Goal: Use online tool/utility: Utilize a website feature to perform a specific function

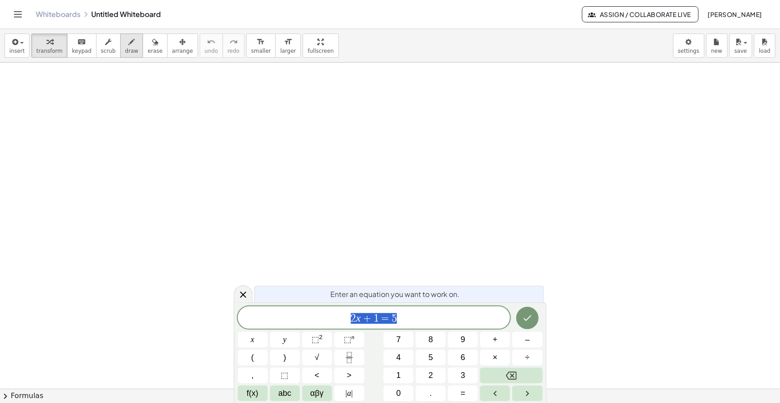
click at [125, 52] on span "draw" at bounding box center [131, 51] width 13 height 6
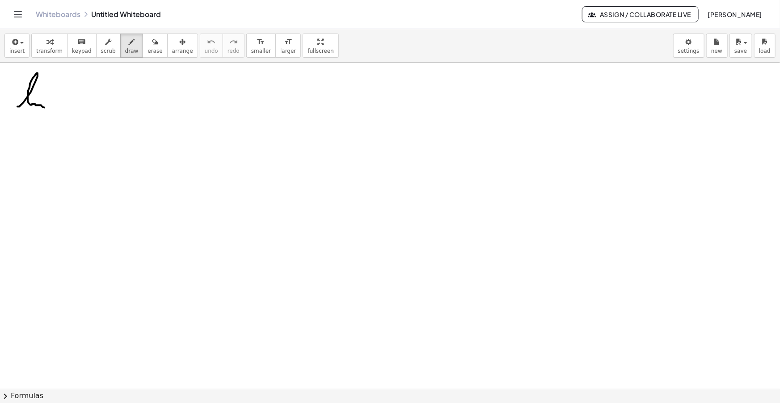
drag, startPoint x: 19, startPoint y: 106, endPoint x: 55, endPoint y: 105, distance: 35.7
drag, startPoint x: 43, startPoint y: 90, endPoint x: 33, endPoint y: 111, distance: 23.8
drag, startPoint x: 18, startPoint y: 113, endPoint x: 23, endPoint y: 117, distance: 5.7
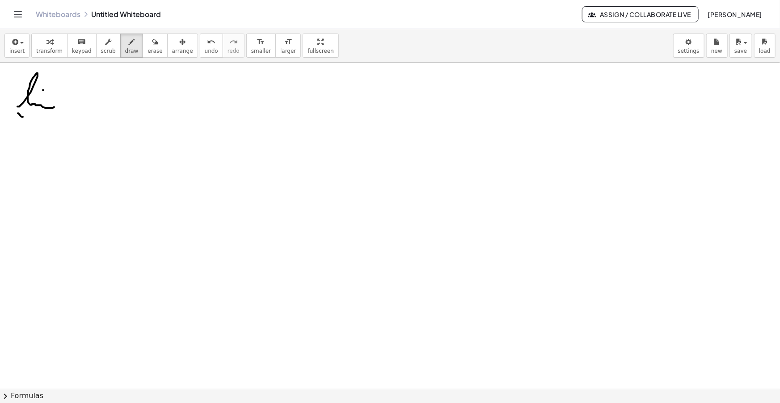
drag, startPoint x: 18, startPoint y: 117, endPoint x: 22, endPoint y: 112, distance: 7.0
drag, startPoint x: 41, startPoint y: 113, endPoint x: 45, endPoint y: 118, distance: 6.3
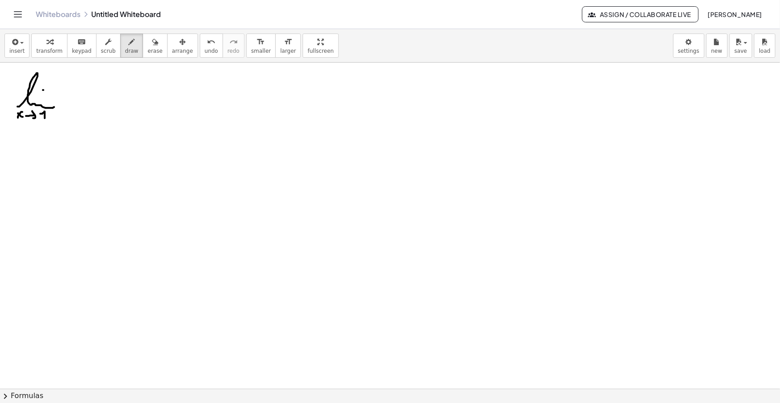
click at [15, 51] on span "insert" at bounding box center [16, 51] width 15 height 6
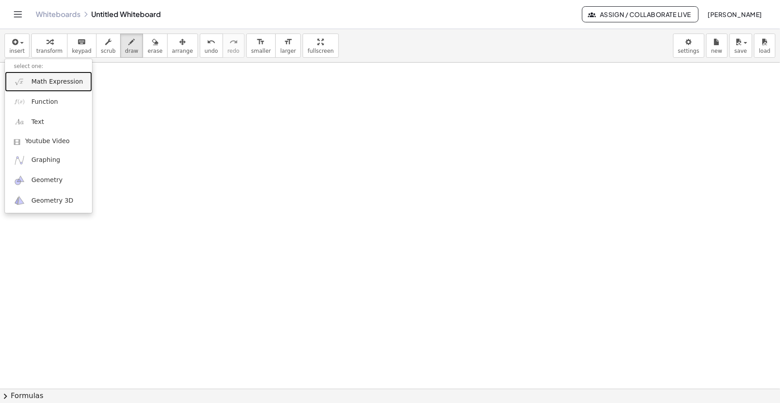
click at [47, 84] on span "Math Expression" at bounding box center [56, 81] width 51 height 9
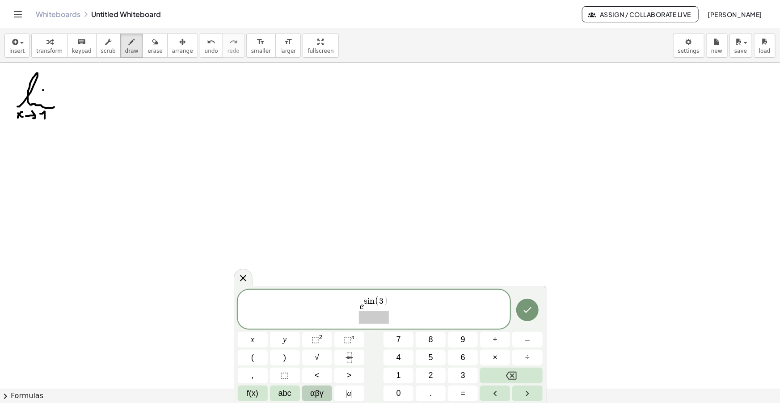
click at [317, 393] on span "αβγ" at bounding box center [316, 393] width 13 height 12
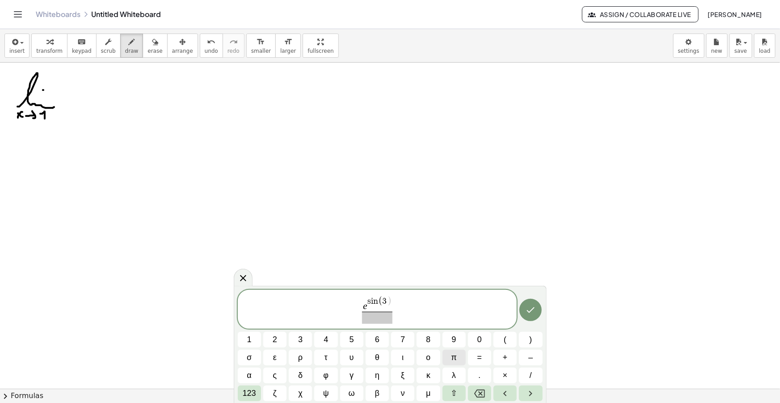
click at [457, 361] on button "π" at bounding box center [453, 357] width 23 height 16
click at [250, 392] on span "123" at bounding box center [249, 393] width 13 height 12
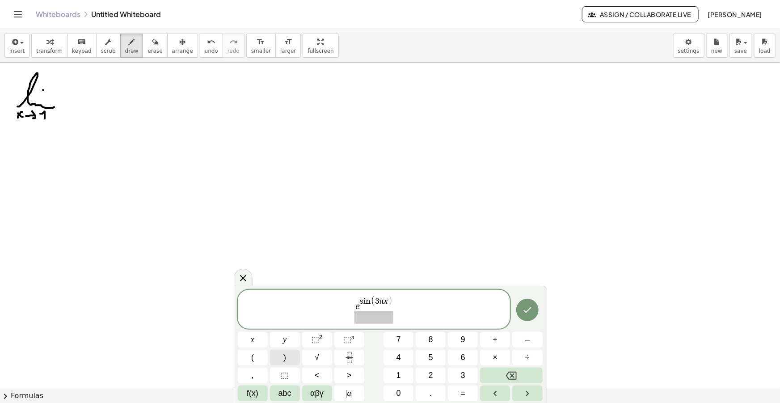
click at [285, 355] on span ")" at bounding box center [284, 357] width 3 height 12
drag, startPoint x: 411, startPoint y: 312, endPoint x: 307, endPoint y: 305, distance: 103.9
click at [307, 305] on span "e s i n ( 3 π x ) − 1 x − 1 ​" at bounding box center [374, 309] width 273 height 29
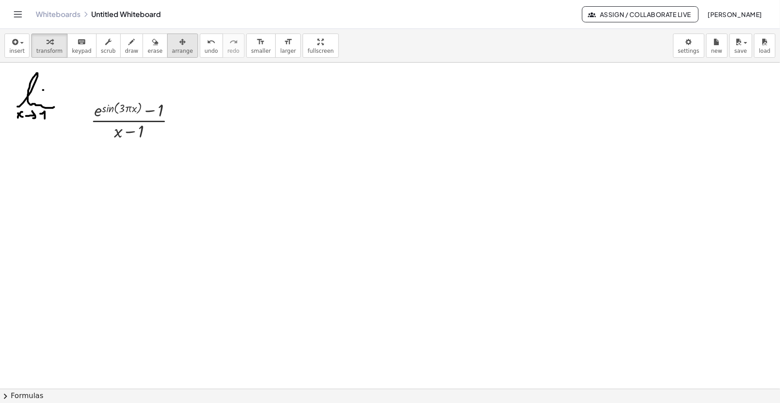
click at [172, 50] on span "arrange" at bounding box center [182, 51] width 21 height 6
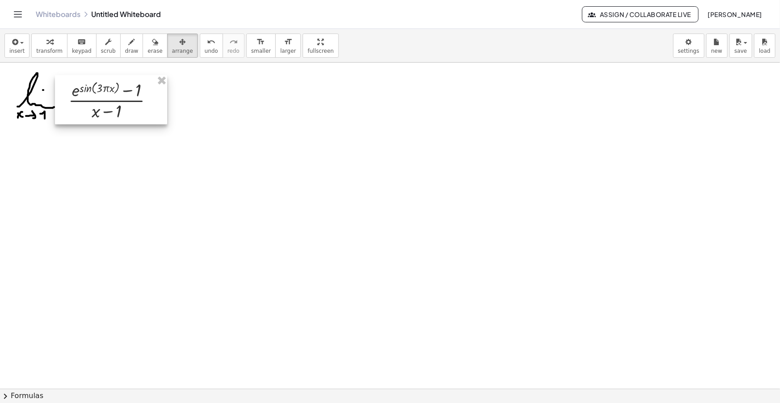
drag, startPoint x: 130, startPoint y: 117, endPoint x: 106, endPoint y: 97, distance: 30.7
click at [106, 97] on div at bounding box center [111, 99] width 112 height 49
click at [256, 46] on icon "format_size" at bounding box center [260, 42] width 8 height 11
drag, startPoint x: 242, startPoint y: 46, endPoint x: 161, endPoint y: 87, distance: 90.7
click at [256, 46] on icon "format_size" at bounding box center [260, 42] width 8 height 11
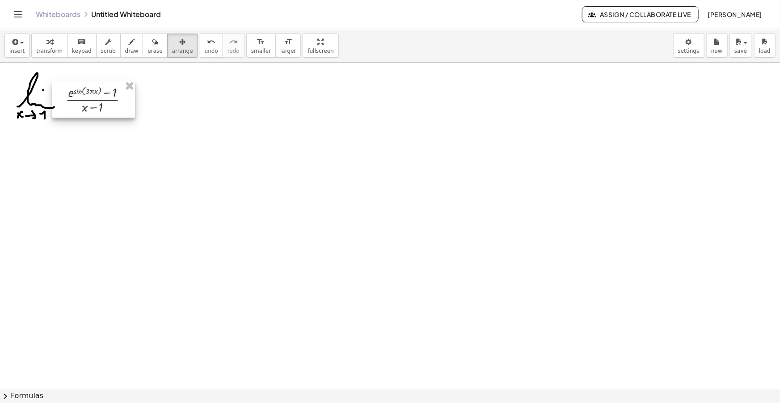
drag, startPoint x: 111, startPoint y: 99, endPoint x: 99, endPoint y: 99, distance: 12.5
click at [99, 99] on div at bounding box center [93, 98] width 83 height 37
click at [129, 42] on icon "button" at bounding box center [132, 42] width 6 height 11
drag, startPoint x: 174, startPoint y: 93, endPoint x: 222, endPoint y: 92, distance: 48.7
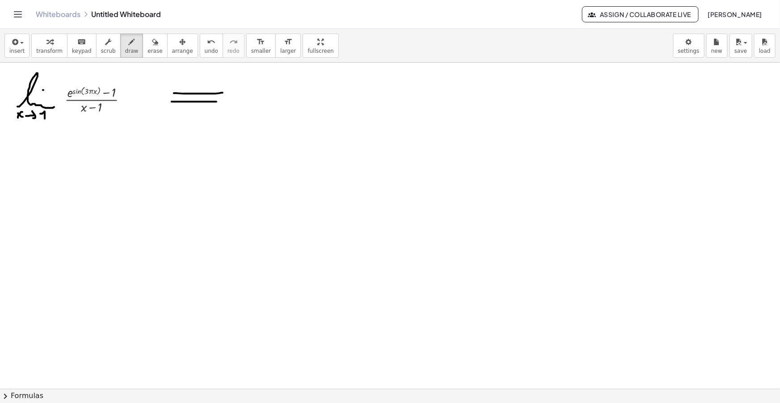
drag, startPoint x: 179, startPoint y: 101, endPoint x: 222, endPoint y: 100, distance: 43.4
drag, startPoint x: 214, startPoint y: 85, endPoint x: 214, endPoint y: 112, distance: 26.8
click at [16, 37] on icon "button" at bounding box center [14, 42] width 8 height 11
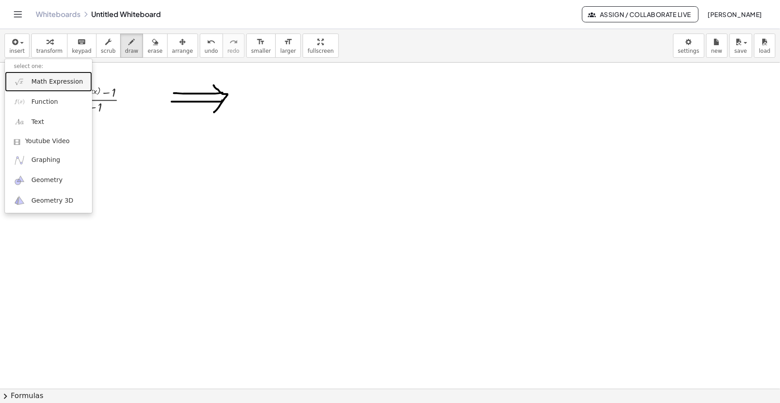
click at [67, 79] on span "Math Expression" at bounding box center [56, 81] width 51 height 9
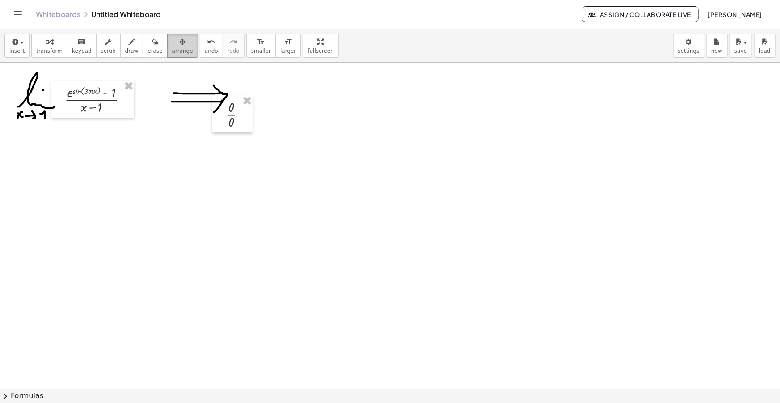
click at [179, 45] on icon "button" at bounding box center [182, 42] width 6 height 11
drag, startPoint x: 235, startPoint y: 113, endPoint x: 255, endPoint y: 95, distance: 26.6
click at [255, 95] on div at bounding box center [251, 95] width 40 height 37
